Goal: Task Accomplishment & Management: Manage account settings

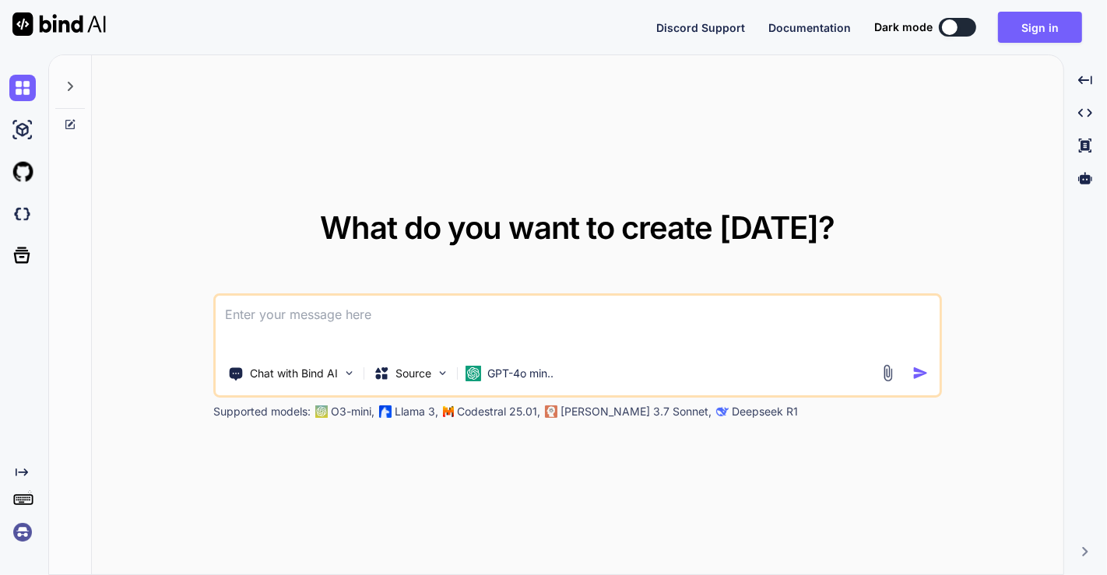
click at [21, 533] on img at bounding box center [22, 532] width 26 height 26
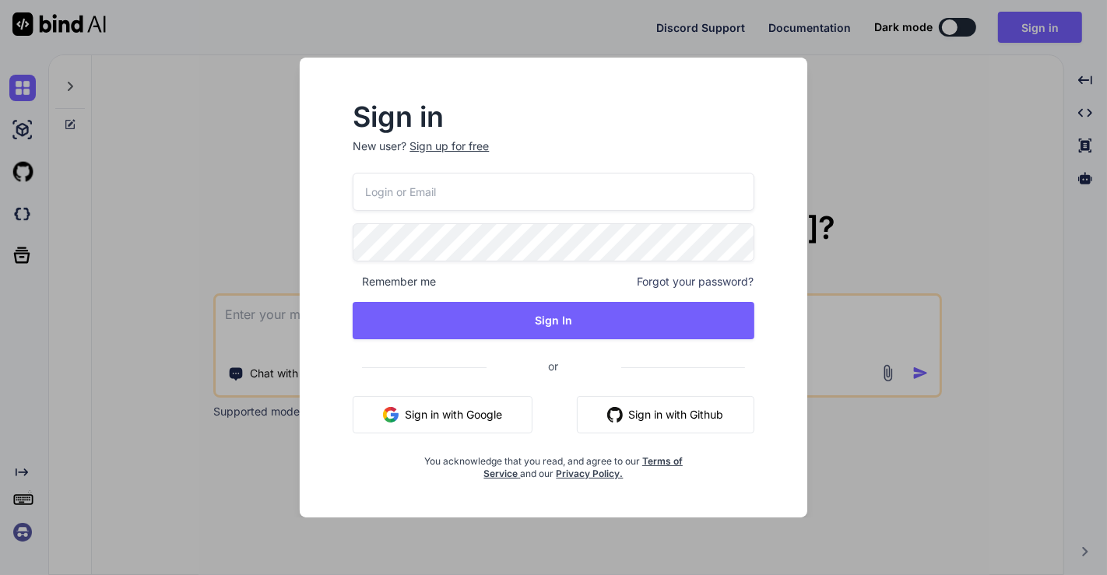
click at [452, 188] on input "email" at bounding box center [553, 192] width 401 height 38
type input "[EMAIL_ADDRESS][DOMAIN_NAME]"
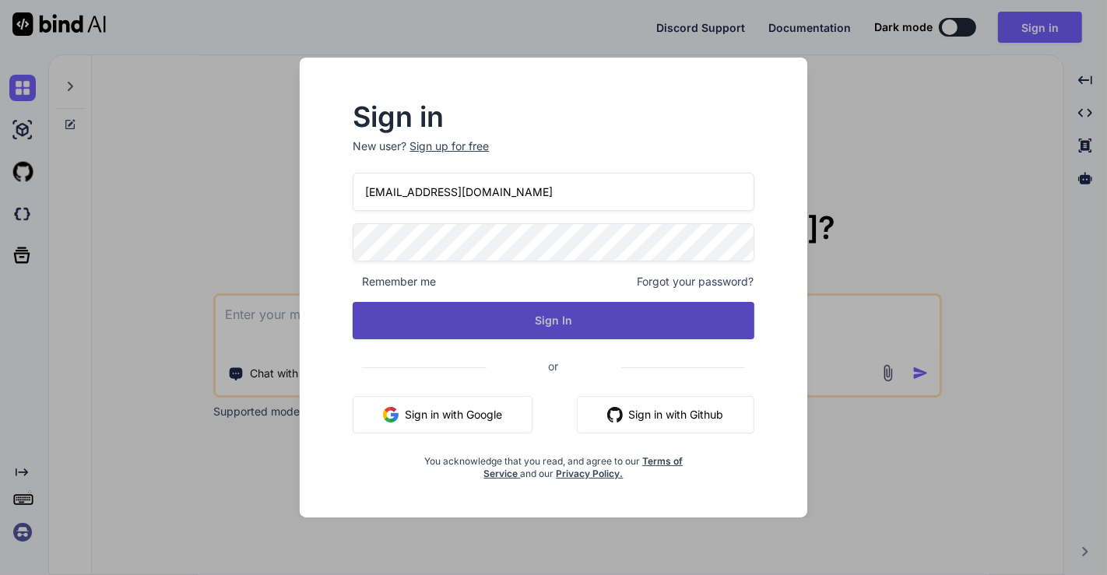
click at [509, 336] on button "Sign In" at bounding box center [553, 320] width 401 height 37
click at [503, 328] on button "Sign In" at bounding box center [553, 320] width 401 height 37
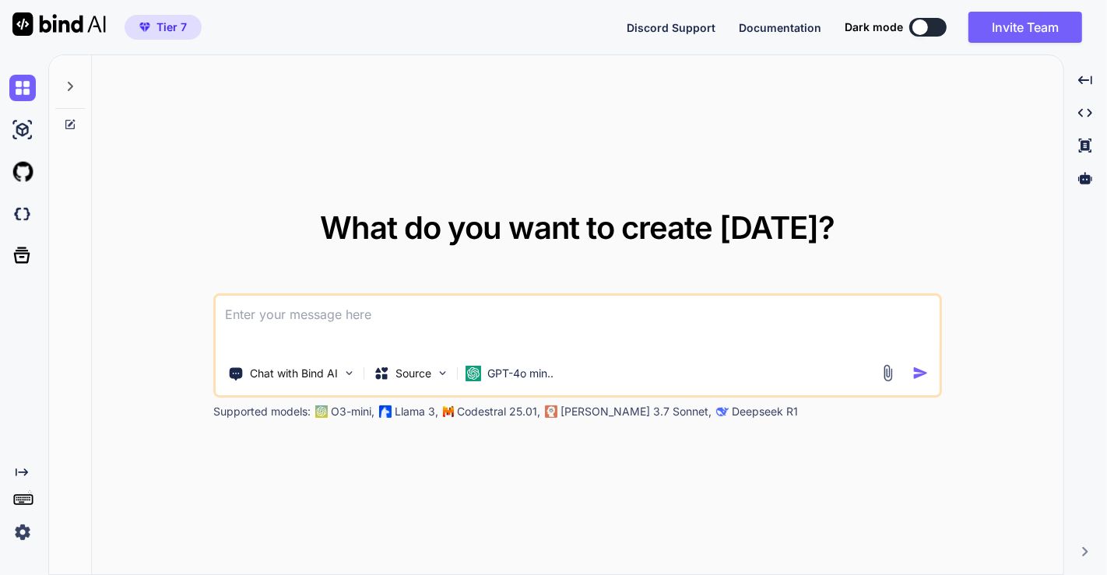
type textarea "x"
click at [23, 533] on img at bounding box center [22, 532] width 26 height 26
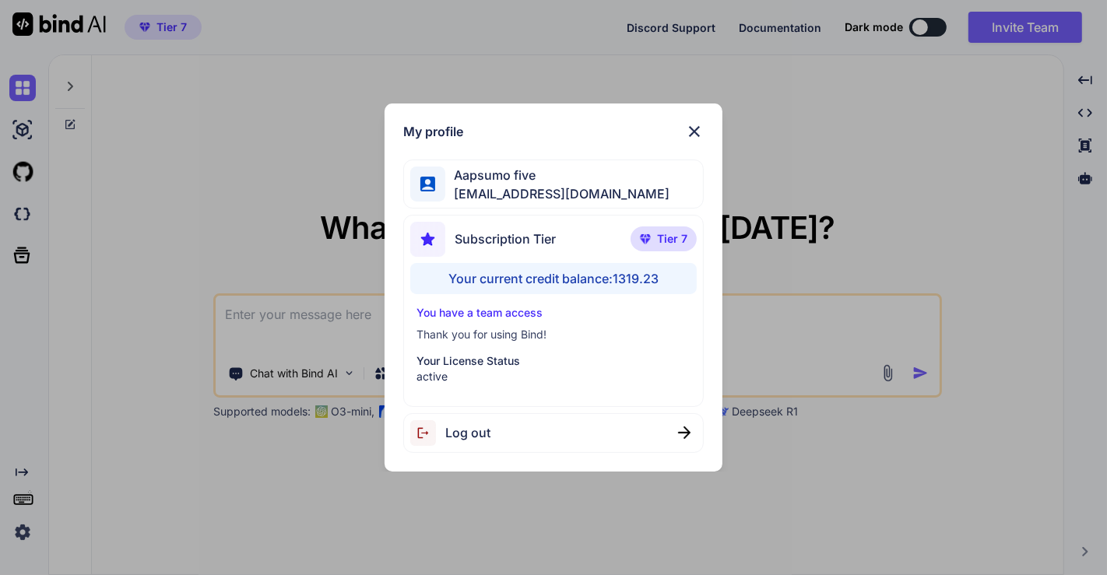
click at [288, 137] on div "My profile Aapsumo five [EMAIL_ADDRESS][DOMAIN_NAME] Subscription Tier Tier 7 Y…" at bounding box center [553, 287] width 1107 height 575
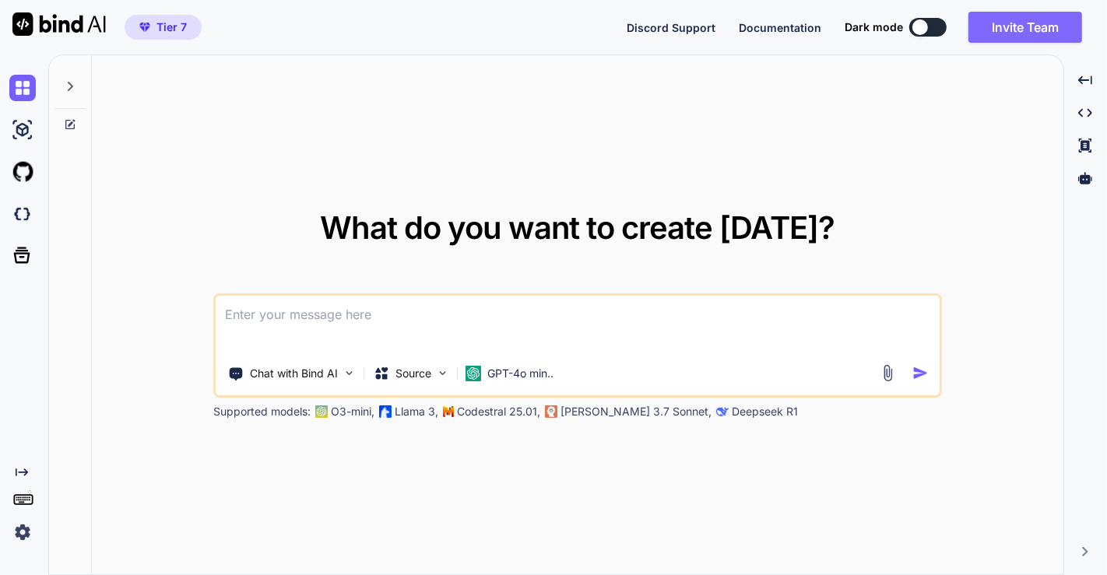
click at [1033, 22] on button "Invite Team" at bounding box center [1026, 27] width 114 height 31
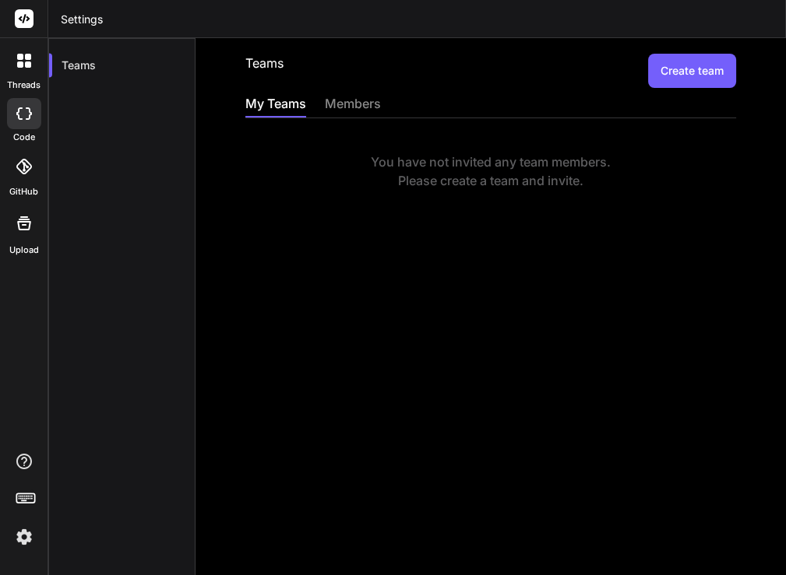
click at [678, 65] on button "Create team" at bounding box center [692, 71] width 88 height 34
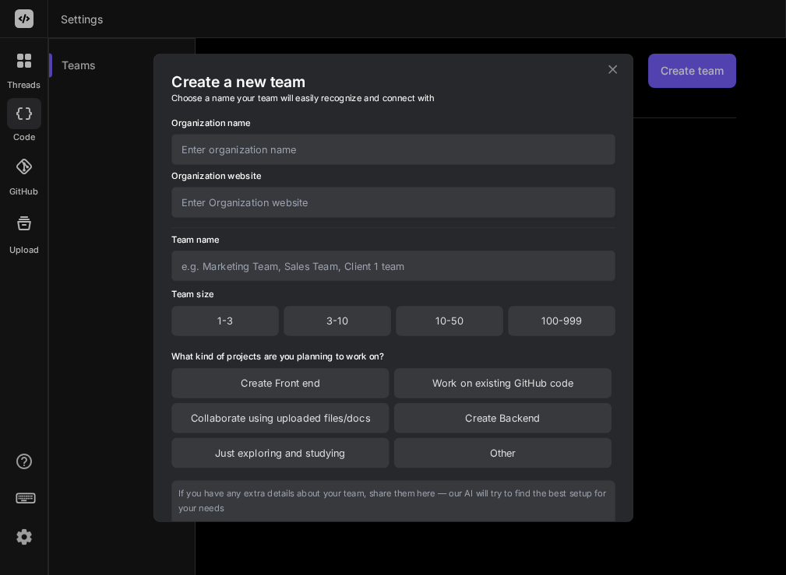
click at [239, 157] on input "text" at bounding box center [393, 149] width 444 height 30
type input "team a"
click at [245, 205] on input "text" at bounding box center [393, 202] width 444 height 30
type input "[DOMAIN_NAME]"
click at [252, 269] on input "text" at bounding box center [393, 266] width 444 height 30
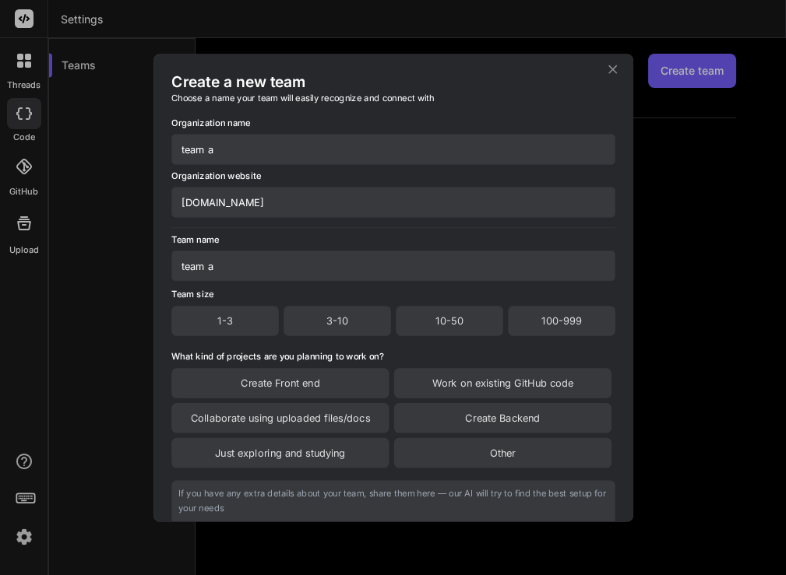
type input "team a"
drag, startPoint x: 230, startPoint y: 146, endPoint x: 123, endPoint y: 159, distance: 107.5
click at [123, 159] on div "Create a new team Choose a name your team will easily recognize and connect wit…" at bounding box center [393, 287] width 786 height 575
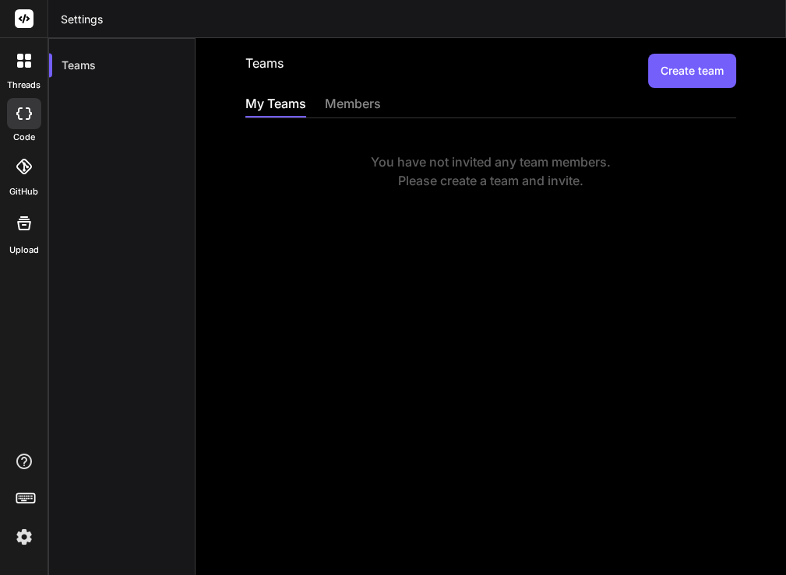
click at [662, 71] on button "Create team" at bounding box center [692, 71] width 88 height 34
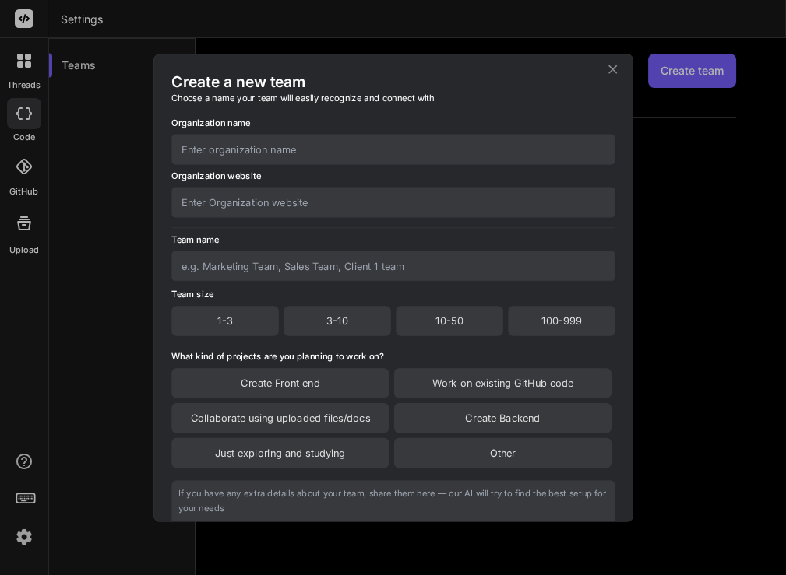
click at [319, 142] on input "text" at bounding box center [393, 149] width 444 height 30
type input "team"
click at [296, 193] on input "text" at bounding box center [393, 202] width 444 height 30
type input "[DOMAIN_NAME]"
click at [305, 257] on input "text" at bounding box center [393, 266] width 444 height 30
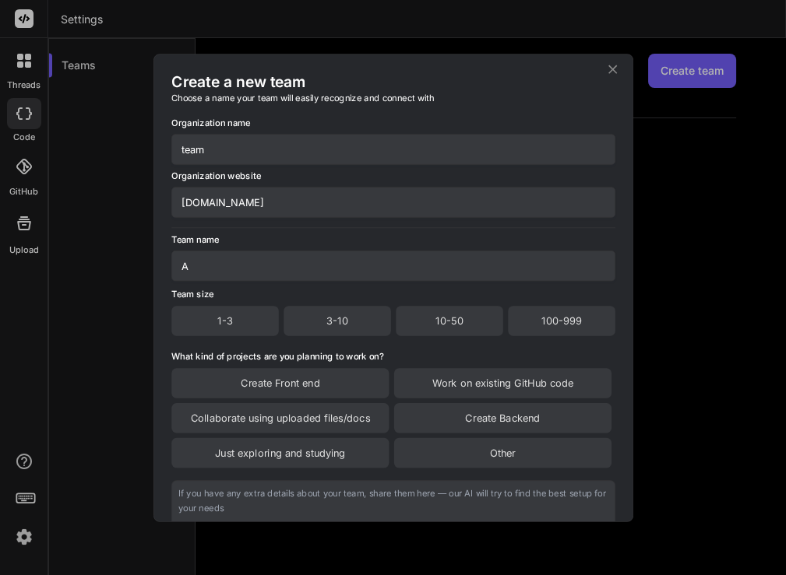
type input "A"
click at [329, 301] on div "Team size 1-3 3-10 10-50 100-999" at bounding box center [393, 311] width 444 height 50
click at [330, 321] on div "3-10" at bounding box center [336, 321] width 107 height 30
click at [330, 380] on div "Create Front end" at bounding box center [279, 384] width 217 height 30
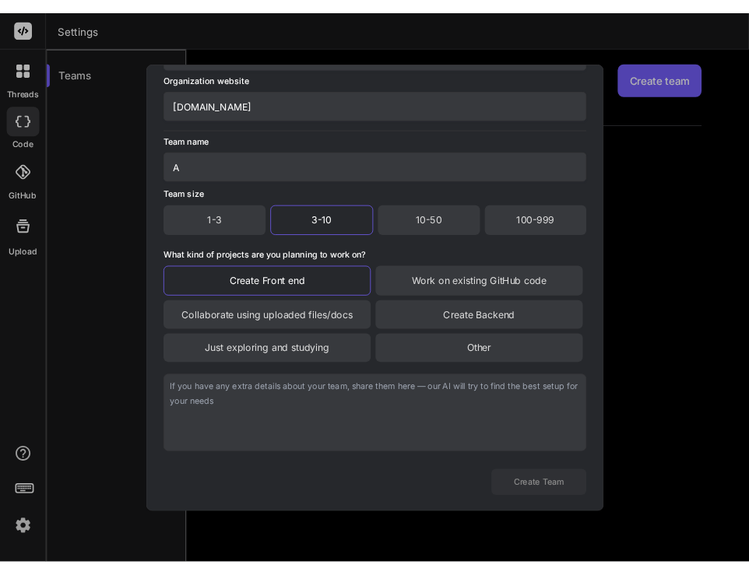
scroll to position [131, 0]
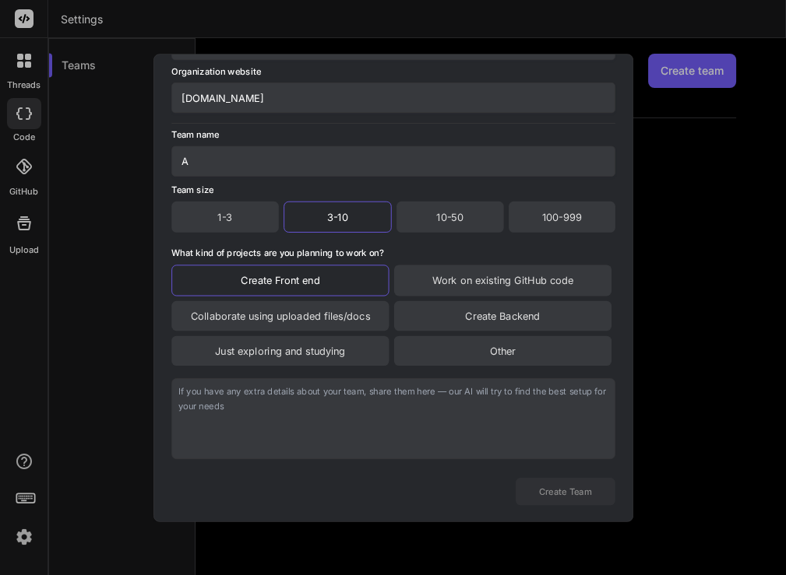
click at [333, 407] on textarea at bounding box center [393, 418] width 444 height 81
type textarea "hi"
click at [565, 487] on button "Create Team" at bounding box center [565, 491] width 100 height 27
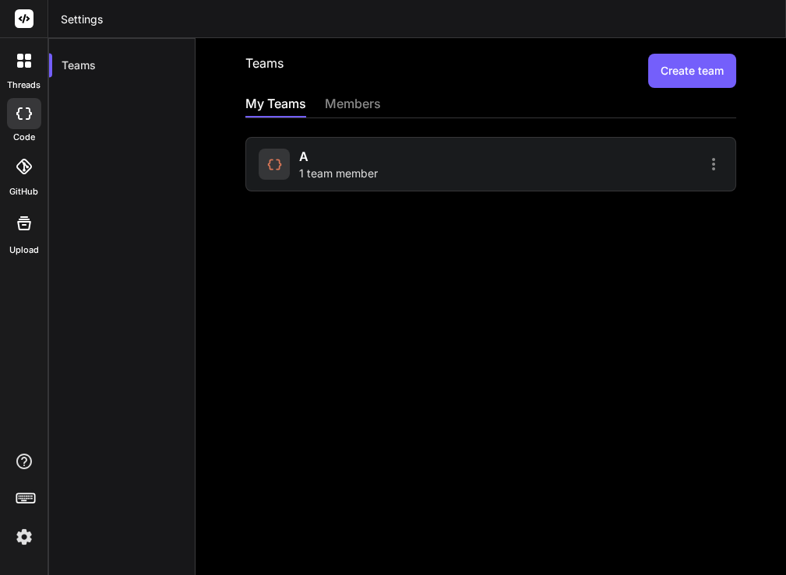
click at [309, 166] on span "1 team member" at bounding box center [338, 174] width 79 height 16
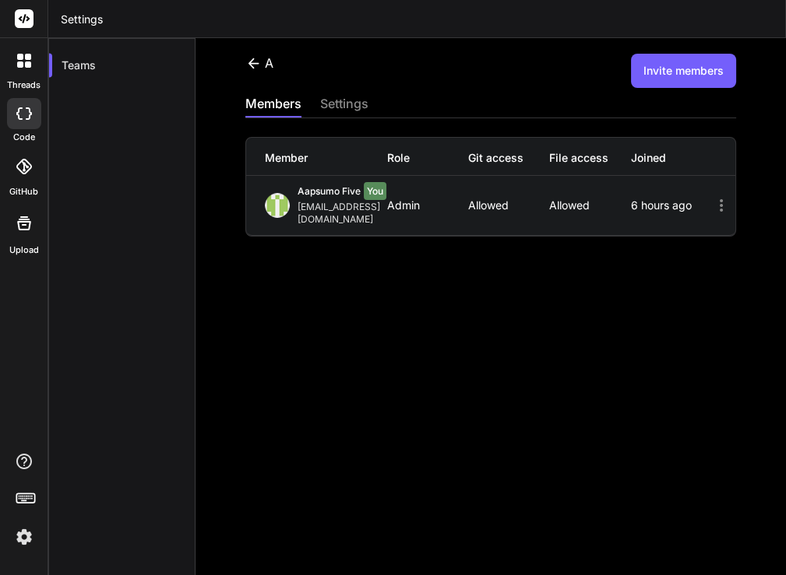
click at [681, 72] on button "Invite members" at bounding box center [683, 71] width 105 height 34
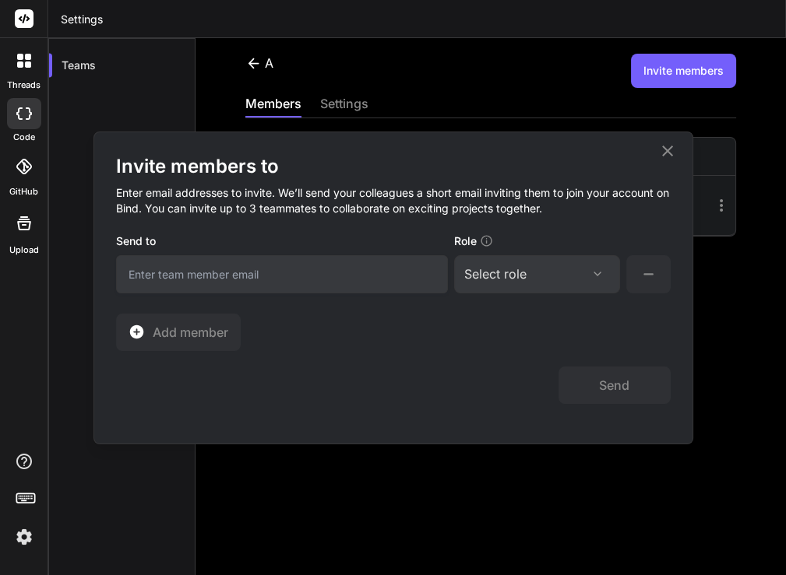
click at [523, 94] on div "Invite members to Enter email addresses to invite. We’ll send your colleagues a…" at bounding box center [393, 287] width 786 height 575
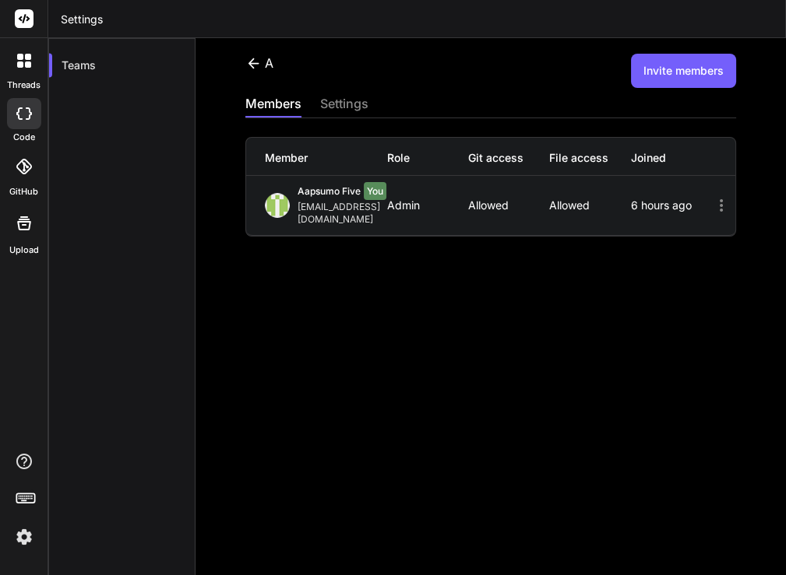
click at [663, 72] on button "Invite members" at bounding box center [683, 71] width 105 height 34
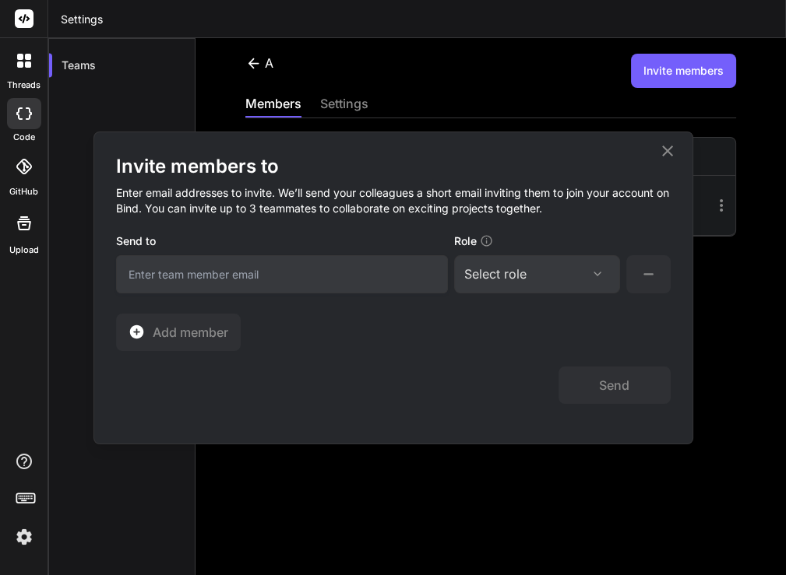
click at [276, 280] on input "email" at bounding box center [282, 274] width 332 height 38
type input "[EMAIL_ADDRESS][DOMAIN_NAME]"
click at [515, 276] on div "Select role" at bounding box center [495, 274] width 62 height 19
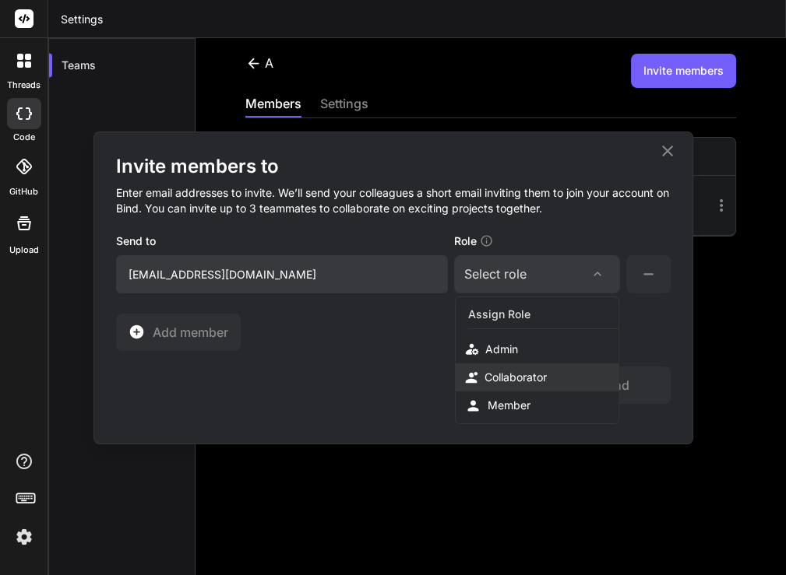
click at [505, 378] on div "Collaborator" at bounding box center [515, 378] width 62 height 16
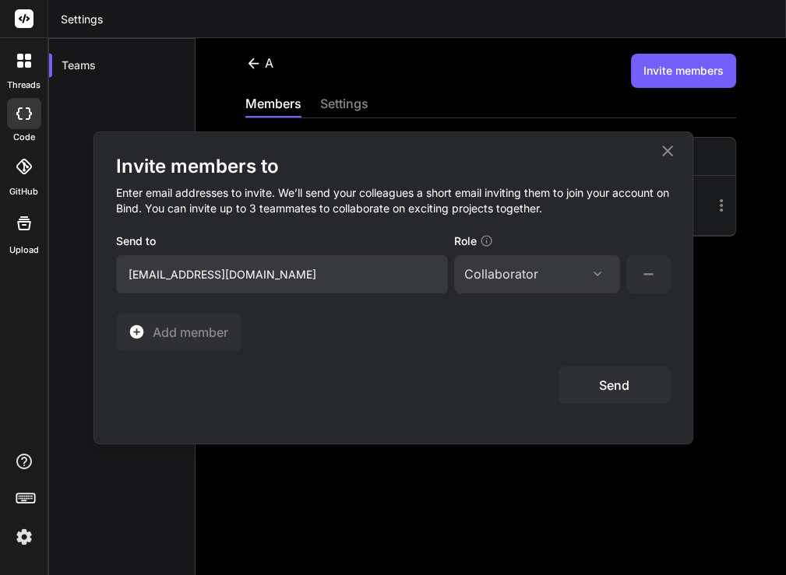
click at [593, 383] on button "Send" at bounding box center [614, 385] width 112 height 37
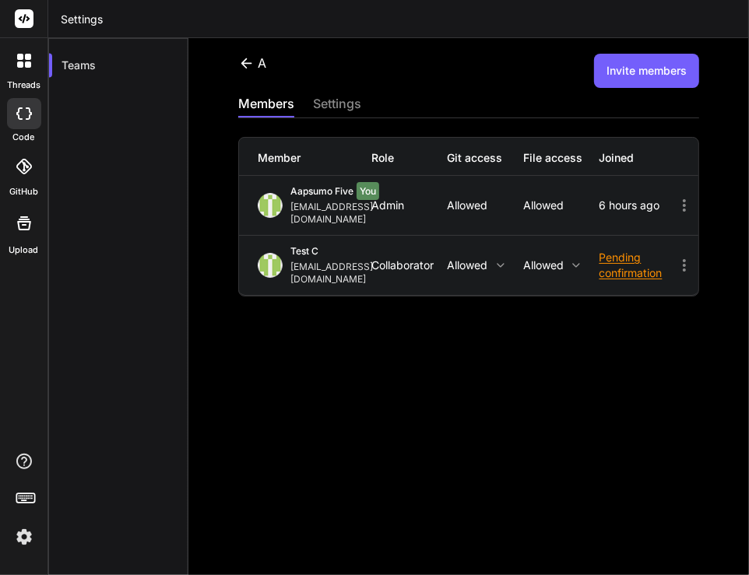
click at [621, 252] on div "Pending confirmation" at bounding box center [638, 265] width 76 height 31
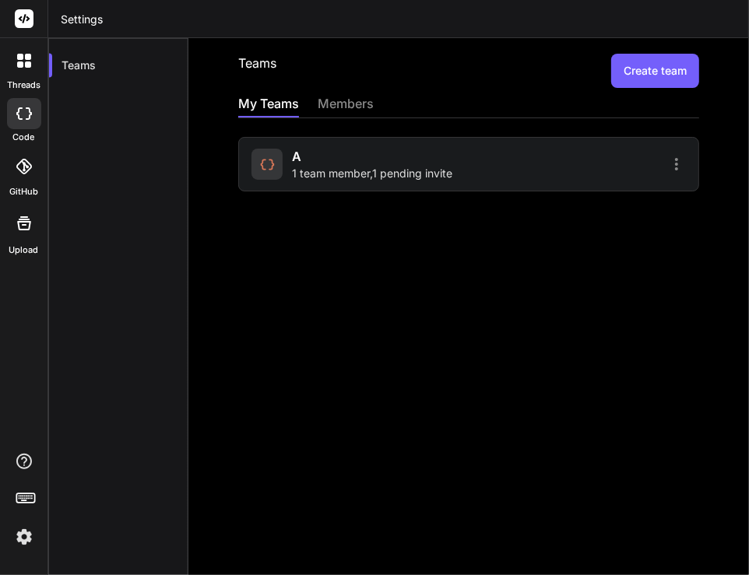
click at [431, 169] on span "1 team member , 1 pending invite" at bounding box center [372, 174] width 160 height 16
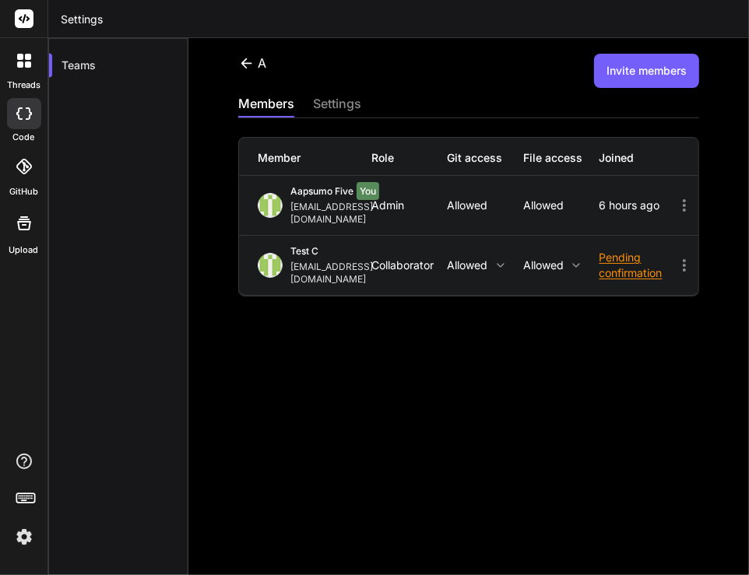
click at [616, 250] on div "Pending confirmation" at bounding box center [638, 265] width 76 height 31
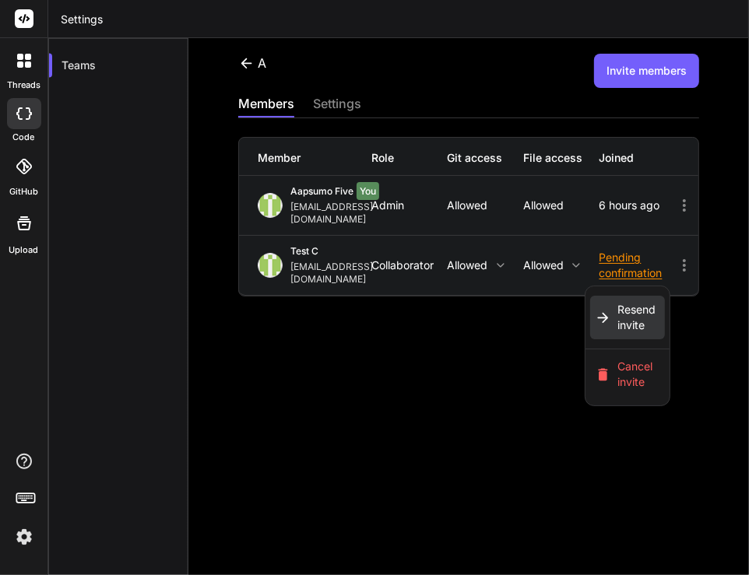
click at [618, 302] on span "Resend invite" at bounding box center [639, 317] width 43 height 31
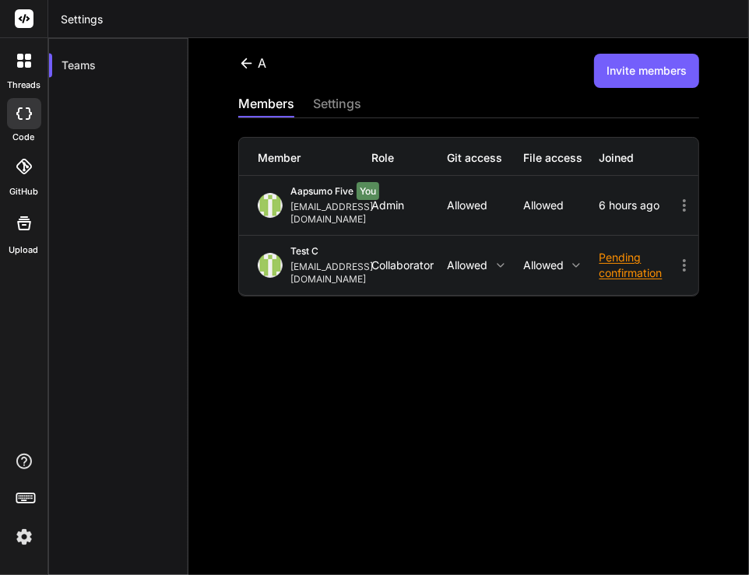
click at [618, 250] on div "Pending confirmation" at bounding box center [638, 265] width 76 height 31
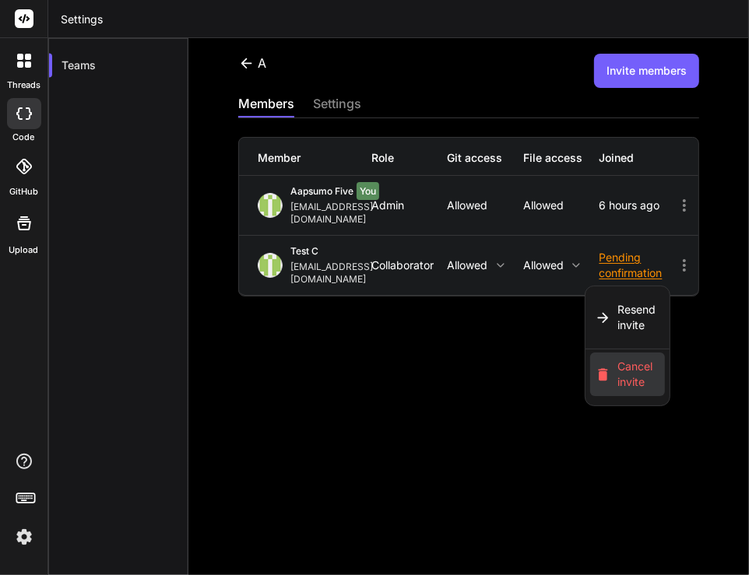
click at [618, 359] on span "Cancel invite" at bounding box center [639, 374] width 43 height 31
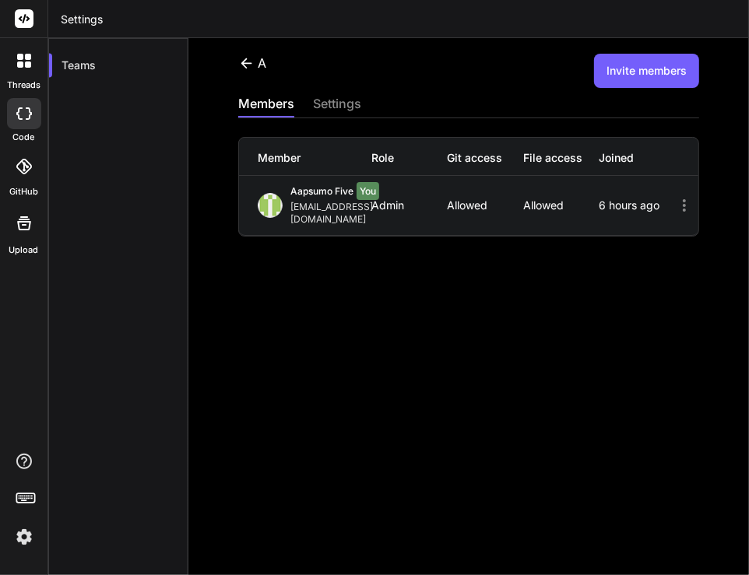
click at [639, 76] on button "Invite members" at bounding box center [646, 71] width 105 height 34
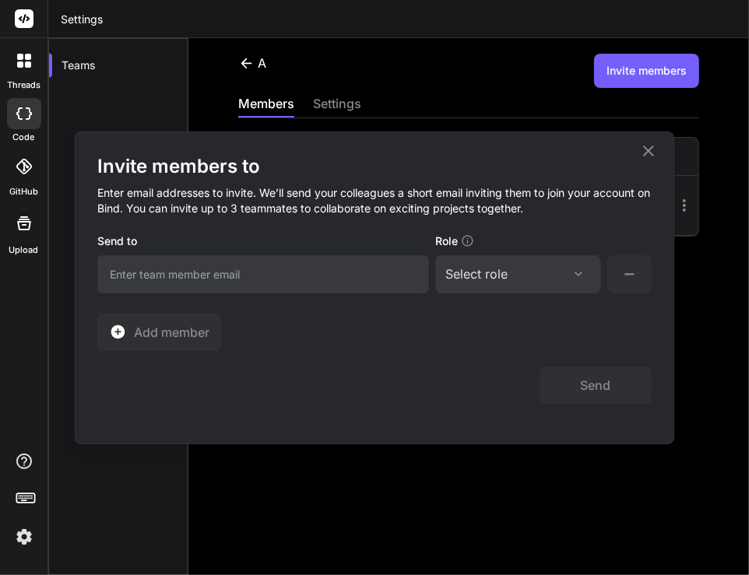
click at [251, 276] on input "email" at bounding box center [263, 274] width 332 height 38
type input "app7@yopmail.com"
click at [480, 273] on div "Select role" at bounding box center [476, 274] width 62 height 19
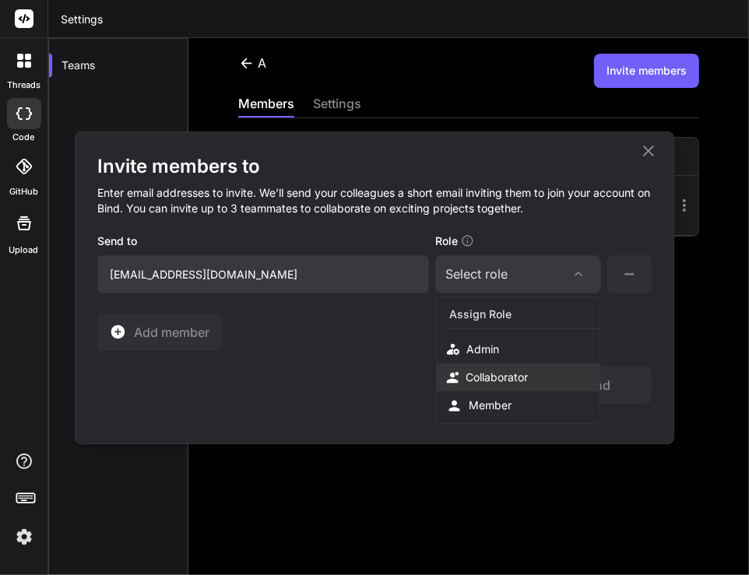
click at [477, 375] on div "Collaborator" at bounding box center [497, 378] width 62 height 16
click at [576, 380] on button "Send" at bounding box center [596, 385] width 112 height 37
